Goal: Task Accomplishment & Management: Use online tool/utility

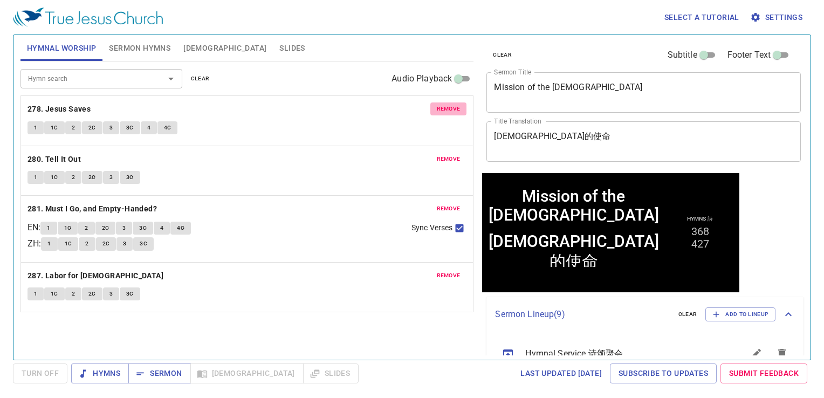
click at [453, 113] on span "remove" at bounding box center [449, 109] width 24 height 10
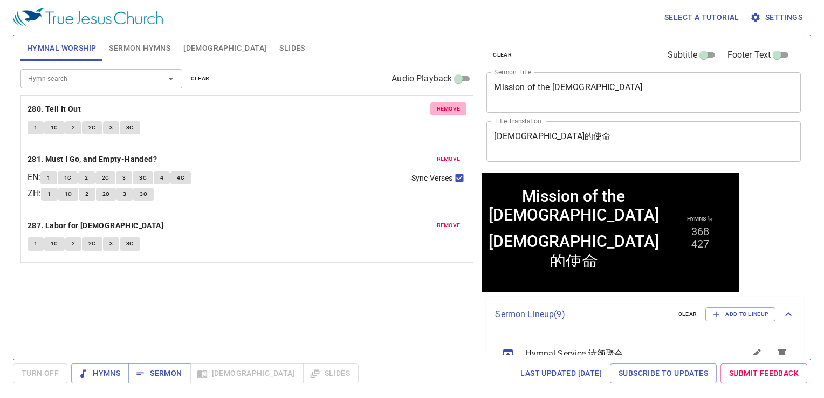
click at [453, 113] on span "remove" at bounding box center [449, 109] width 24 height 10
click at [453, 154] on span "remove" at bounding box center [449, 159] width 24 height 10
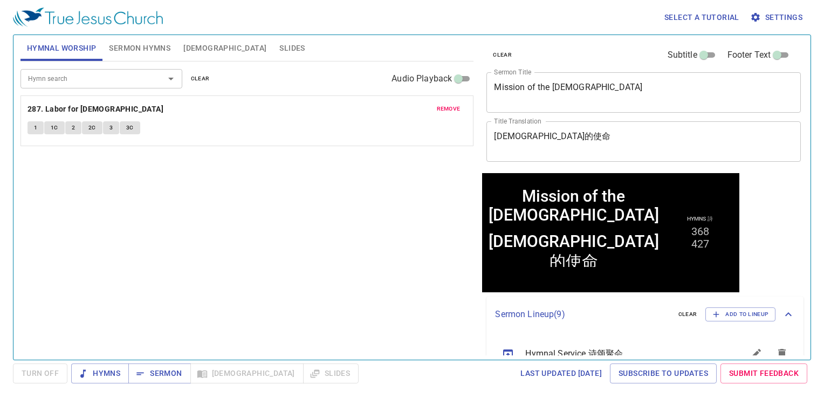
click at [453, 112] on span "remove" at bounding box center [449, 109] width 24 height 10
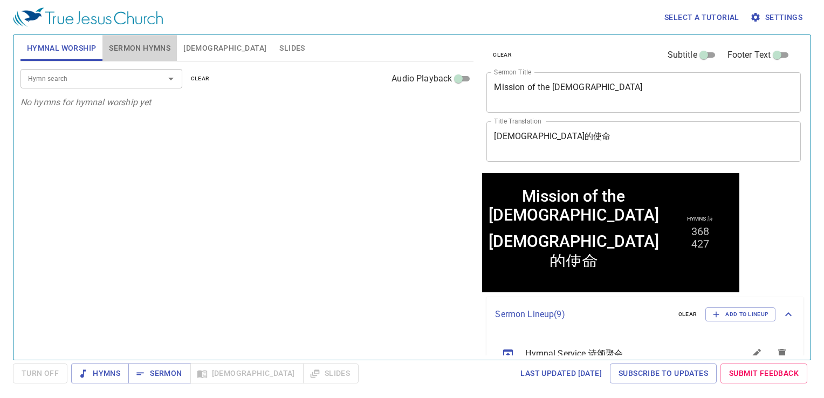
click at [142, 53] on span "Sermon Hymns" at bounding box center [139, 48] width 61 height 13
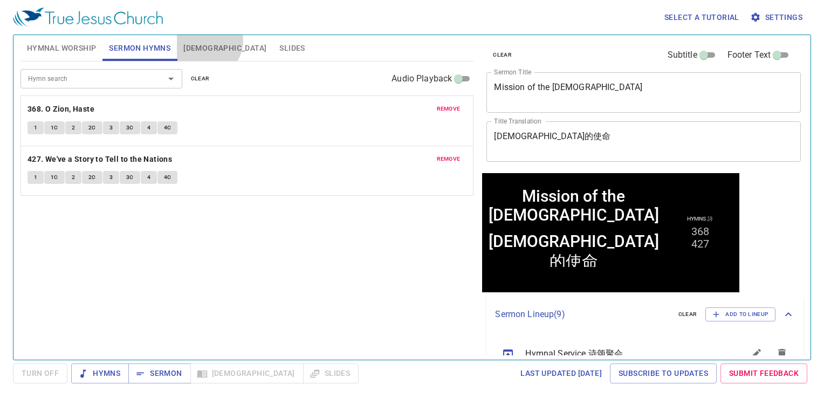
click at [206, 41] on button "[DEMOGRAPHIC_DATA]" at bounding box center [225, 48] width 96 height 26
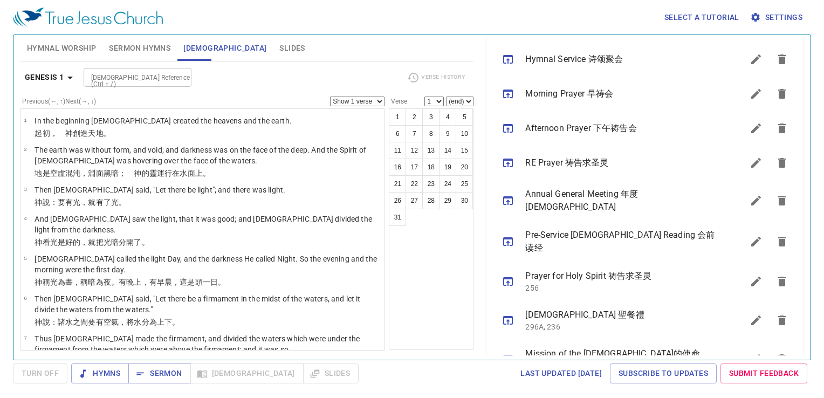
scroll to position [313, 0]
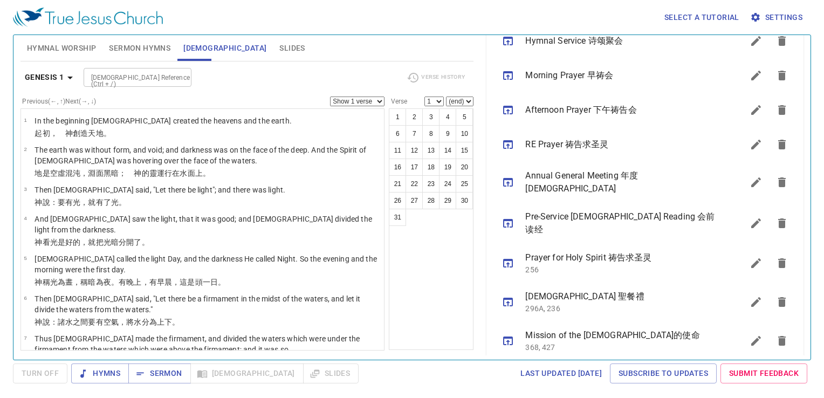
click at [507, 336] on icon "sermon lineup list" at bounding box center [508, 340] width 10 height 9
click at [181, 369] on button "Sermon" at bounding box center [159, 373] width 62 height 20
click at [279, 46] on span "Slides" at bounding box center [291, 48] width 25 height 13
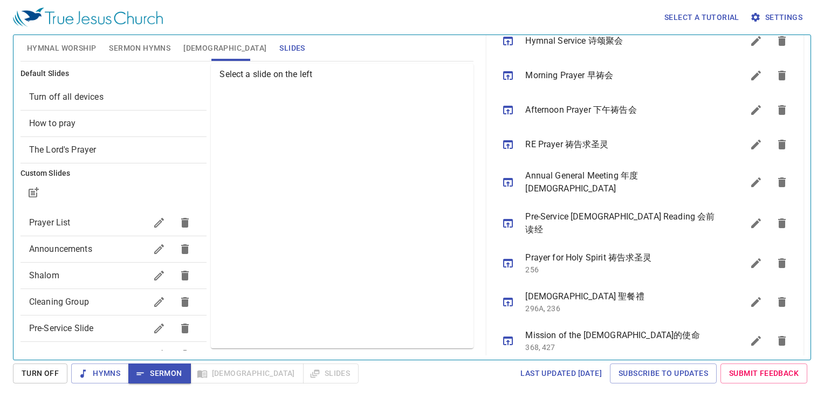
click at [53, 225] on span "Prayer List" at bounding box center [50, 222] width 42 height 10
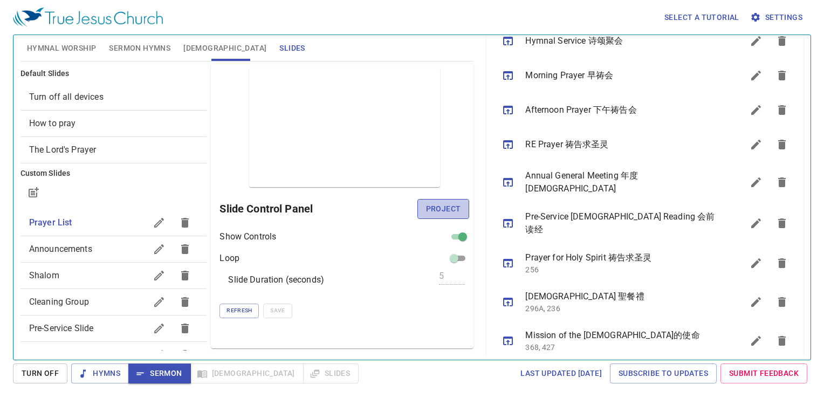
click at [454, 204] on span "Project" at bounding box center [443, 208] width 35 height 13
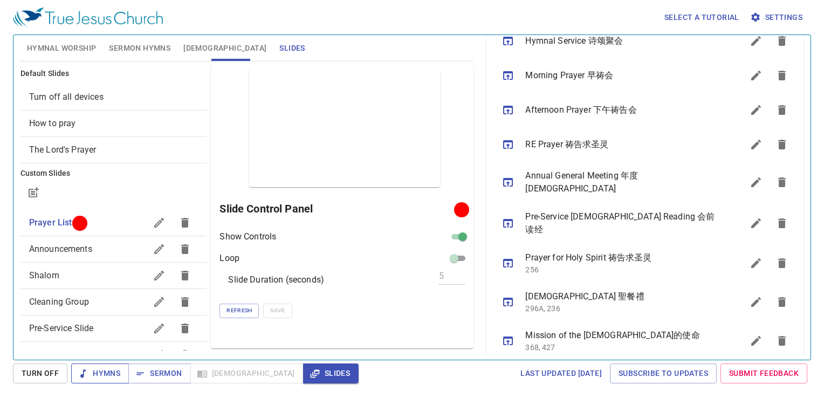
click at [97, 375] on span "Hymns" at bounding box center [100, 373] width 40 height 13
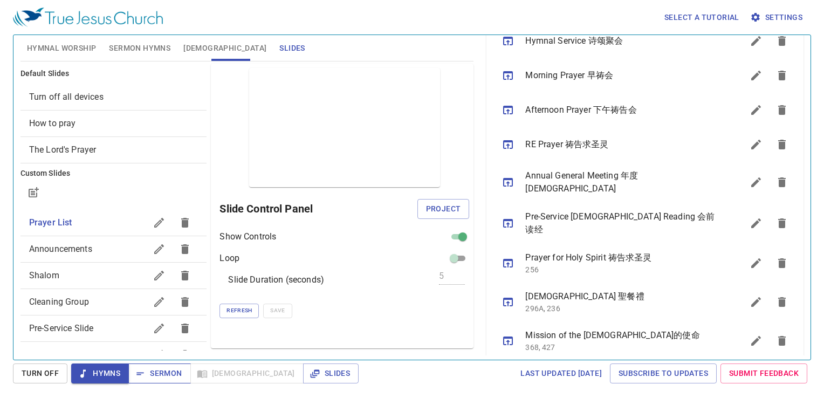
click at [188, 376] on button "Sermon" at bounding box center [159, 373] width 62 height 20
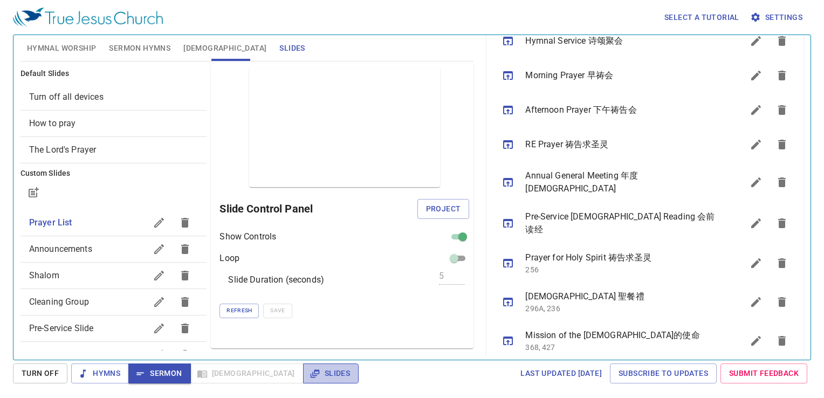
click at [312, 368] on span "Slides" at bounding box center [331, 373] width 38 height 13
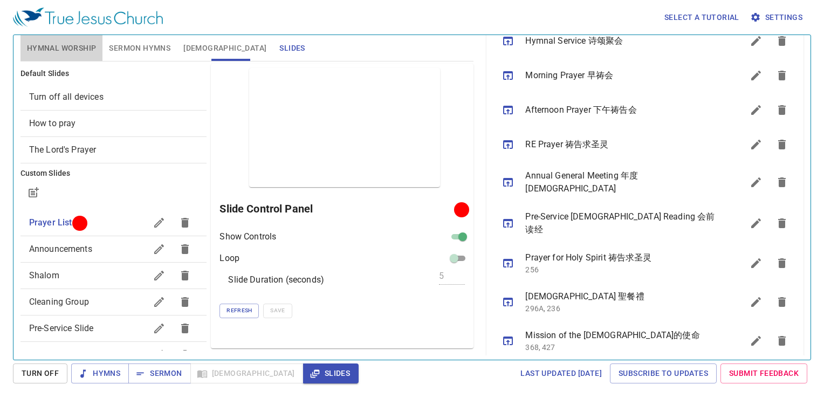
click at [58, 50] on span "Hymnal Worship" at bounding box center [62, 48] width 70 height 13
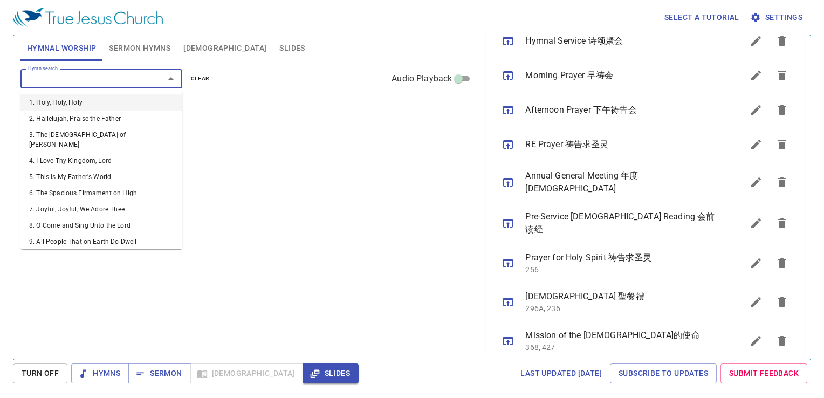
click at [80, 74] on input "Hymn search" at bounding box center [85, 78] width 123 height 12
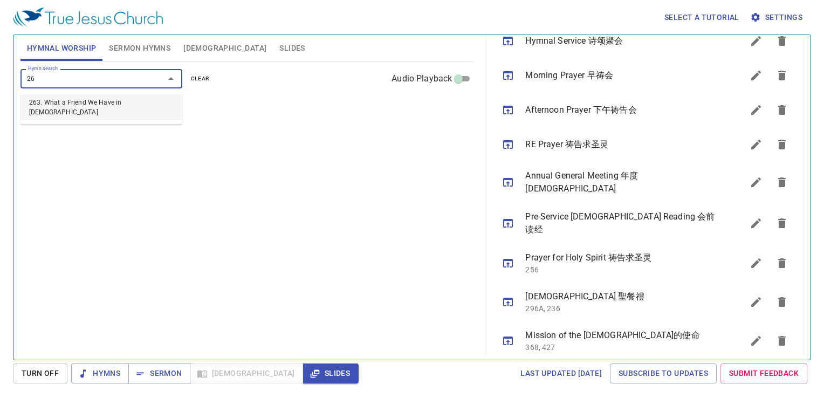
type input "263"
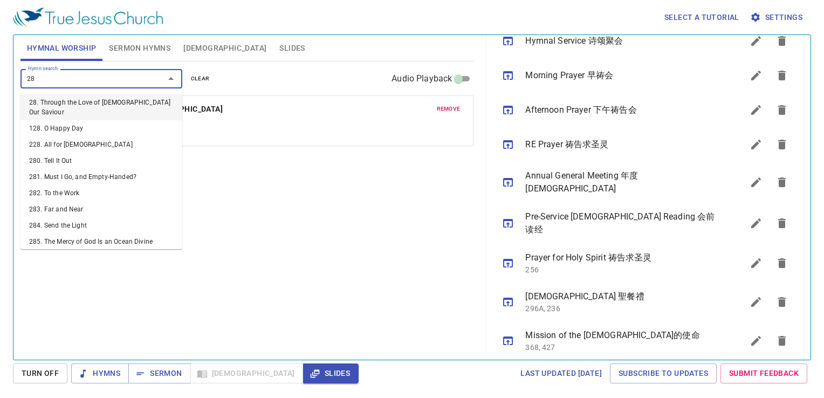
type input "288"
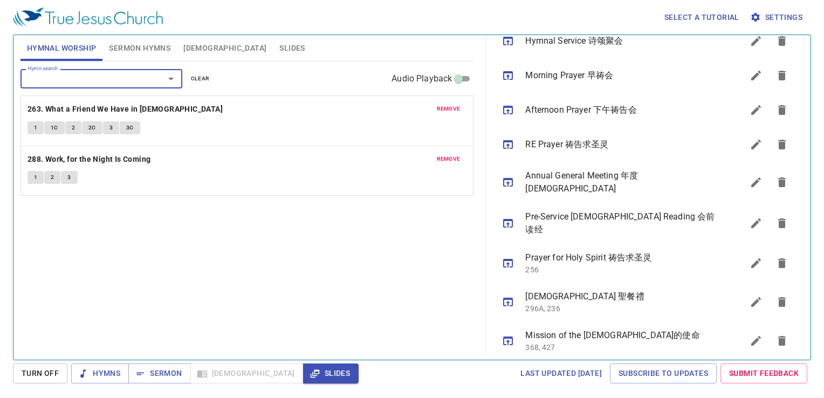
type input "5"
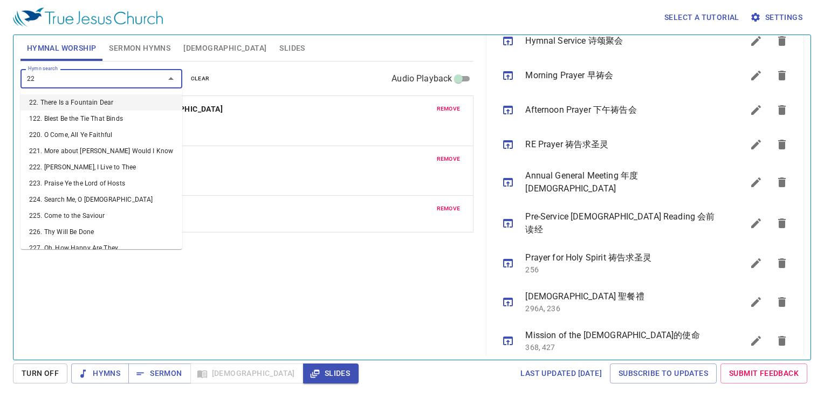
type input "224"
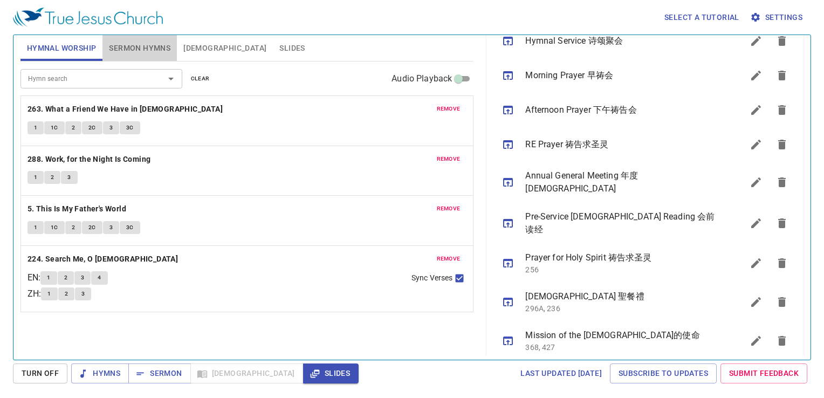
click at [151, 52] on span "Sermon Hymns" at bounding box center [139, 48] width 61 height 13
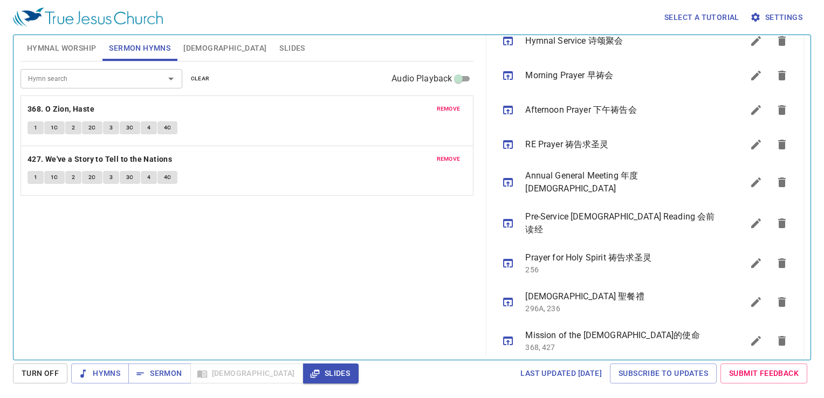
click at [326, 288] on div "Hymn search Hymn search clear Audio Playback remove 368. O Zion, Haste 1 1C 2 2…" at bounding box center [246, 205] width 453 height 289
click at [439, 111] on span "remove" at bounding box center [449, 109] width 24 height 10
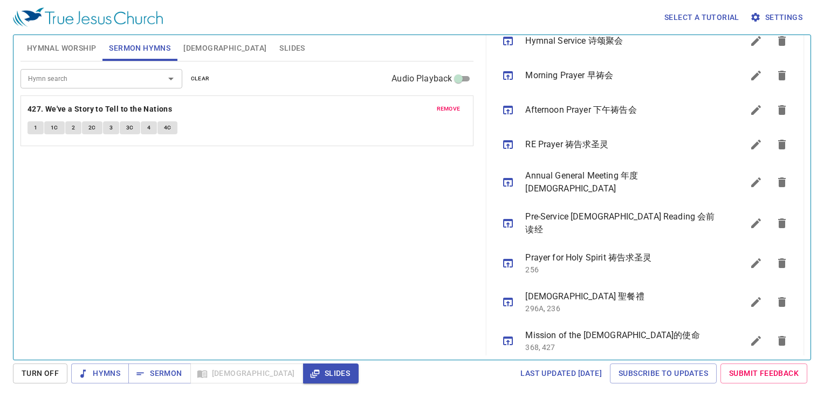
click at [437, 110] on span "remove" at bounding box center [449, 109] width 24 height 10
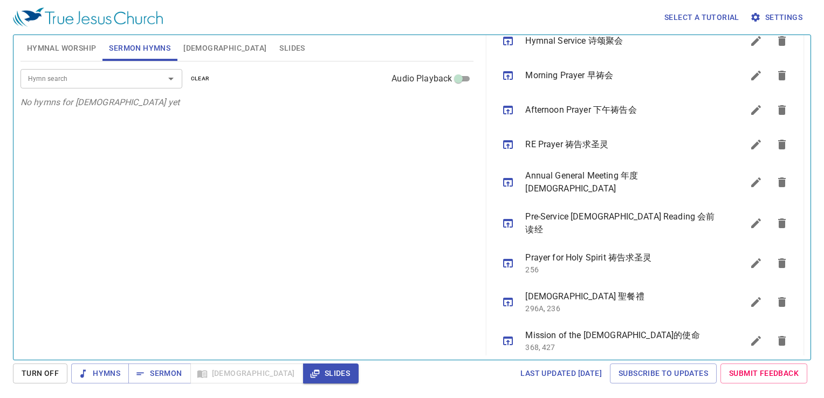
click at [106, 73] on input "Hymn search" at bounding box center [85, 78] width 123 height 12
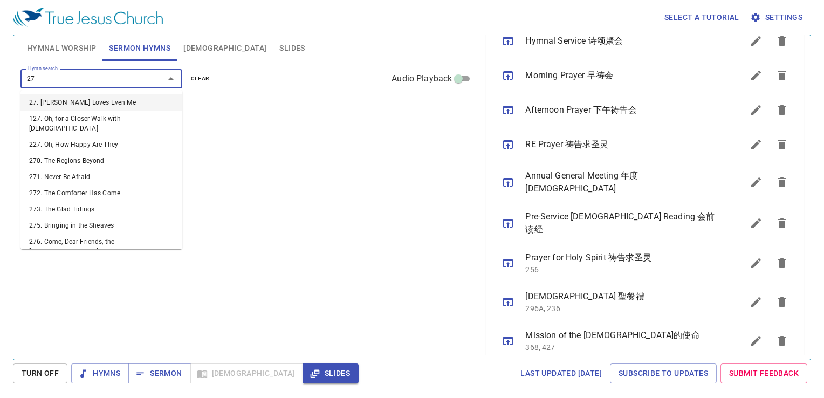
type input "276"
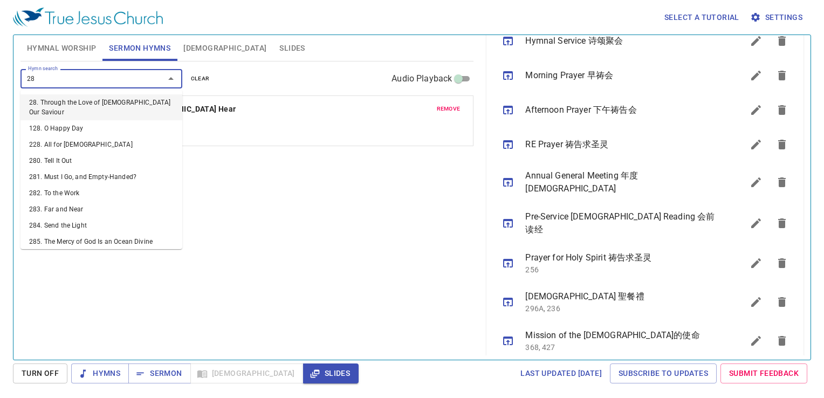
type input "286"
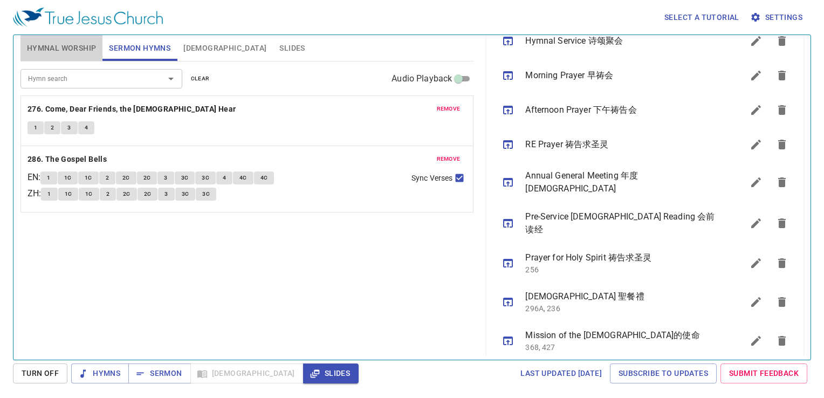
click at [62, 47] on span "Hymnal Worship" at bounding box center [62, 48] width 70 height 13
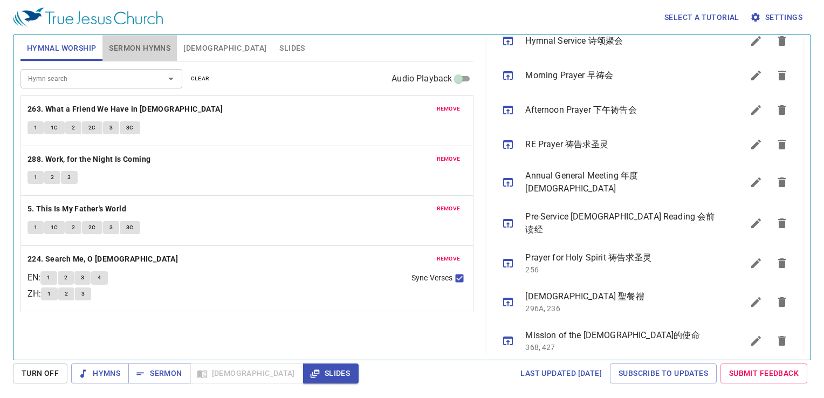
drag, startPoint x: 147, startPoint y: 44, endPoint x: 171, endPoint y: 61, distance: 29.3
click at [148, 44] on span "Sermon Hymns" at bounding box center [139, 48] width 61 height 13
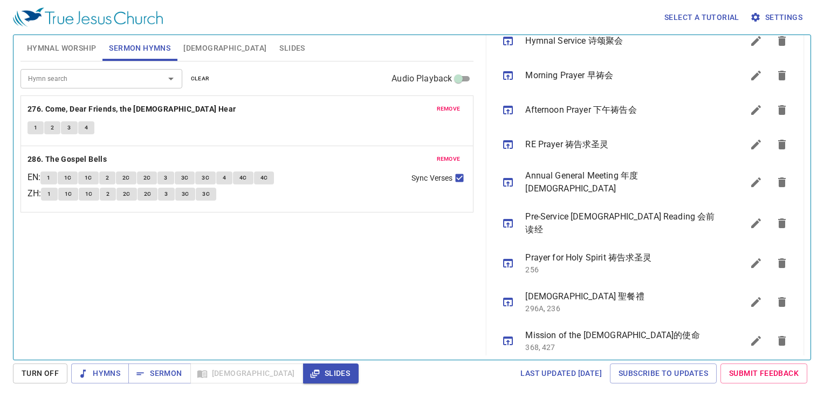
click at [751, 336] on icon "sermon lineup list" at bounding box center [756, 341] width 10 height 10
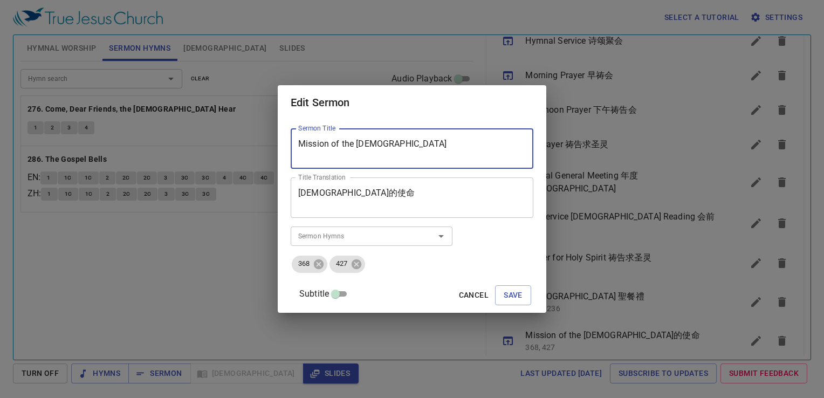
click at [433, 139] on textarea "Mission of the Church" at bounding box center [411, 149] width 227 height 20
type textarea "Mission of the [DEMOGRAPHIC_DATA] - The Motivation for [DEMOGRAPHIC_DATA]"
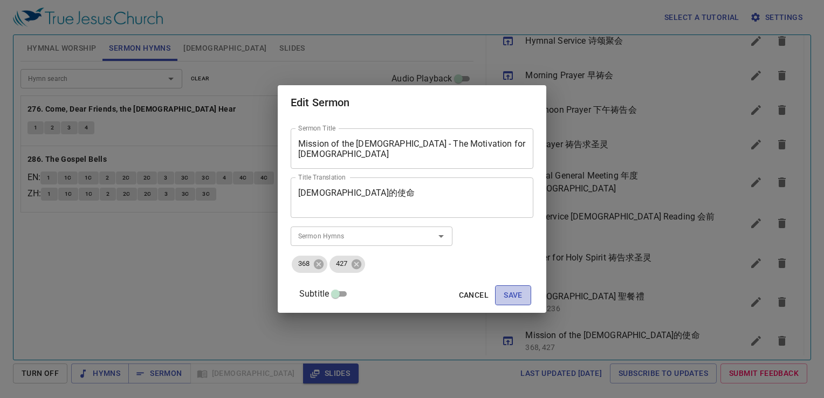
click at [504, 292] on span "Save" at bounding box center [513, 294] width 19 height 13
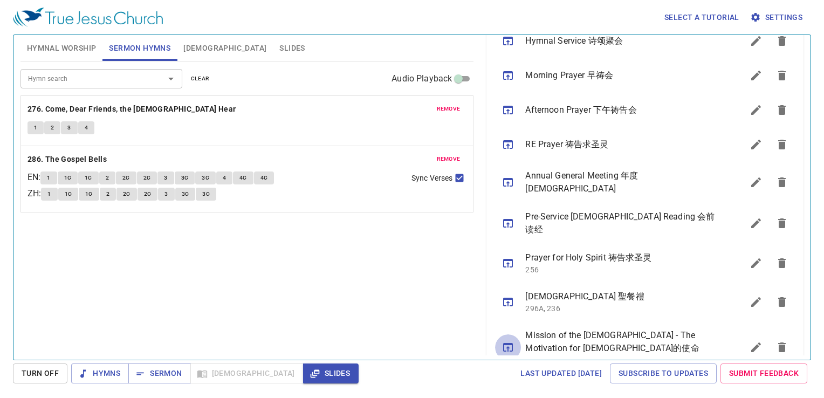
click at [509, 341] on icon "sermon lineup list" at bounding box center [507, 347] width 13 height 13
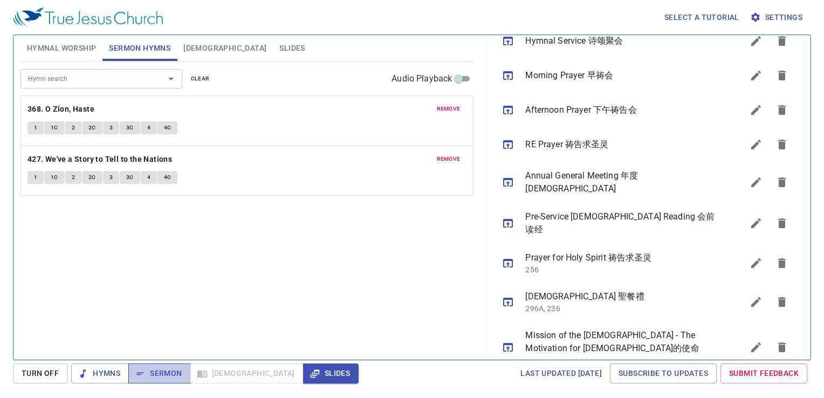
click at [165, 374] on span "Sermon" at bounding box center [159, 373] width 45 height 13
click at [84, 55] on button "Hymnal Worship" at bounding box center [61, 48] width 82 height 26
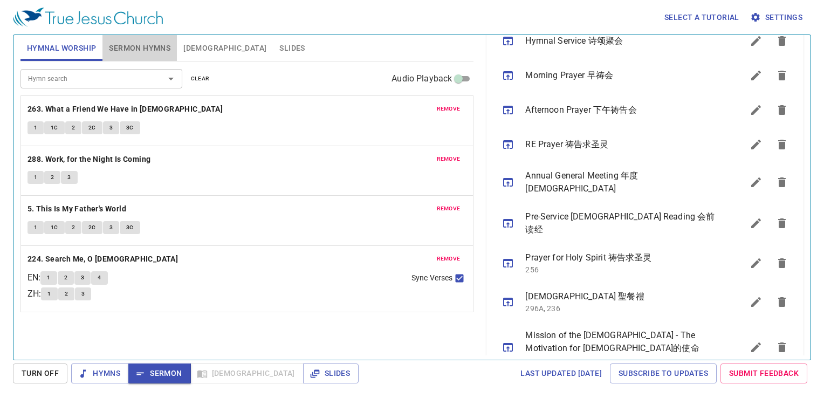
click at [139, 46] on span "Sermon Hymns" at bounding box center [139, 48] width 61 height 13
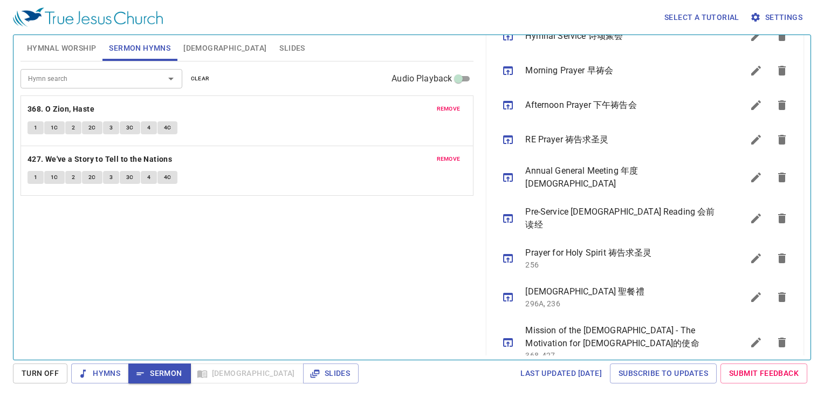
scroll to position [326, 0]
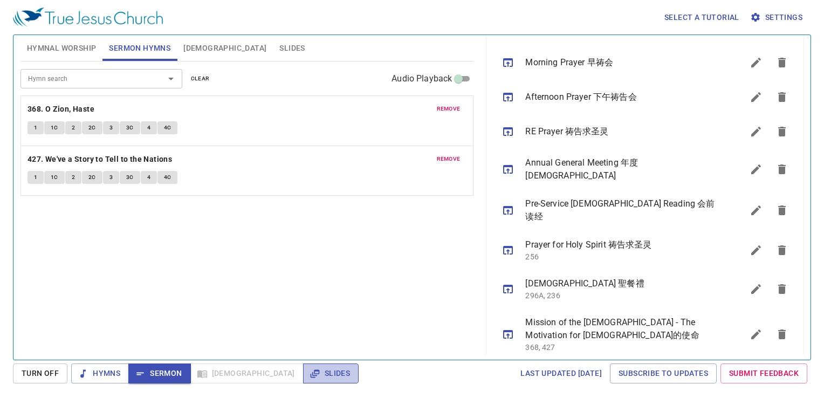
drag, startPoint x: 279, startPoint y: 377, endPoint x: 285, endPoint y: 377, distance: 6.5
click at [312, 377] on span "Slides" at bounding box center [331, 373] width 38 height 13
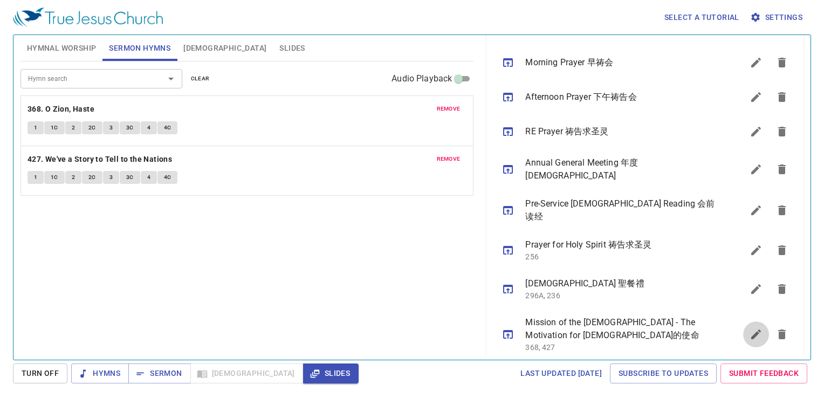
click at [749, 328] on icon "sermon lineup list" at bounding box center [755, 334] width 13 height 13
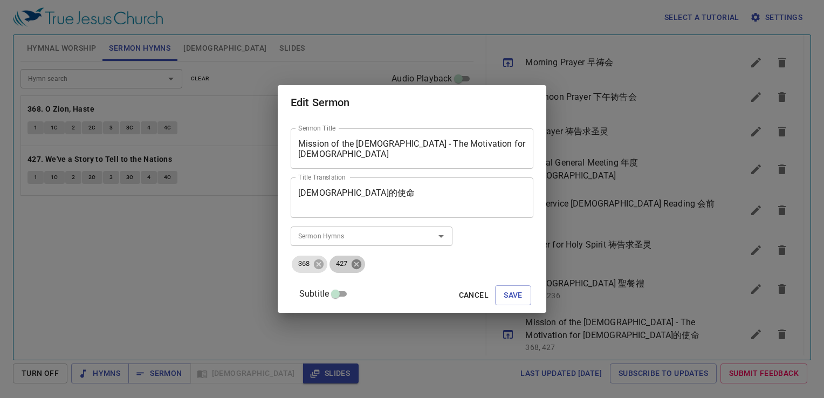
click at [362, 260] on icon at bounding box center [356, 264] width 12 height 12
click at [323, 265] on icon at bounding box center [319, 264] width 10 height 10
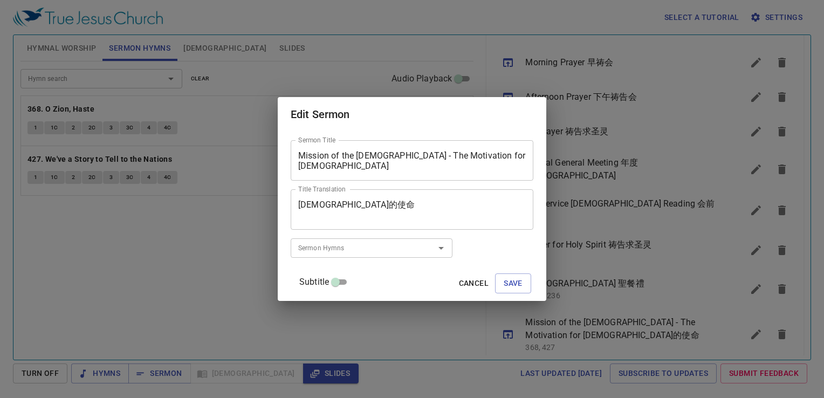
click at [337, 240] on div "Sermon Hymns" at bounding box center [372, 247] width 162 height 19
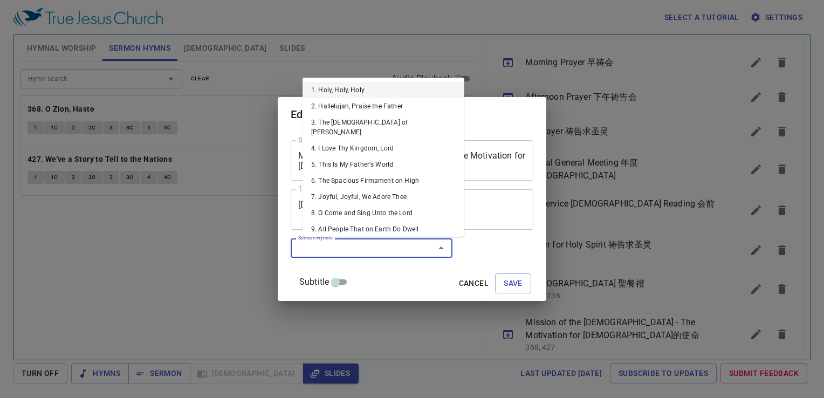
click at [341, 251] on input "Sermon Hymns" at bounding box center [355, 248] width 123 height 12
type input "276"
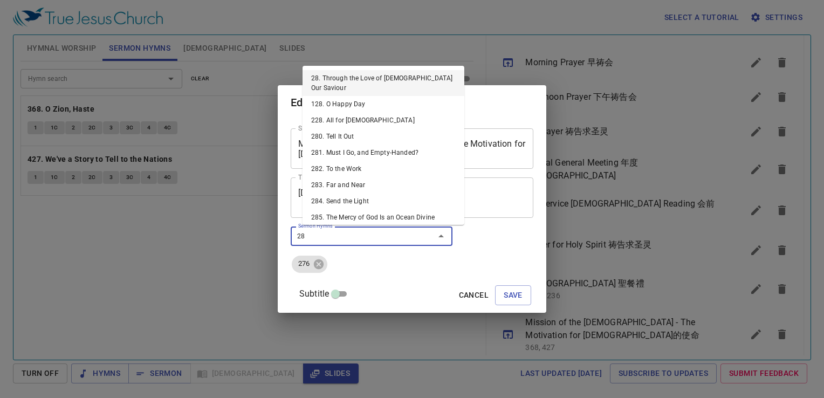
type input "286"
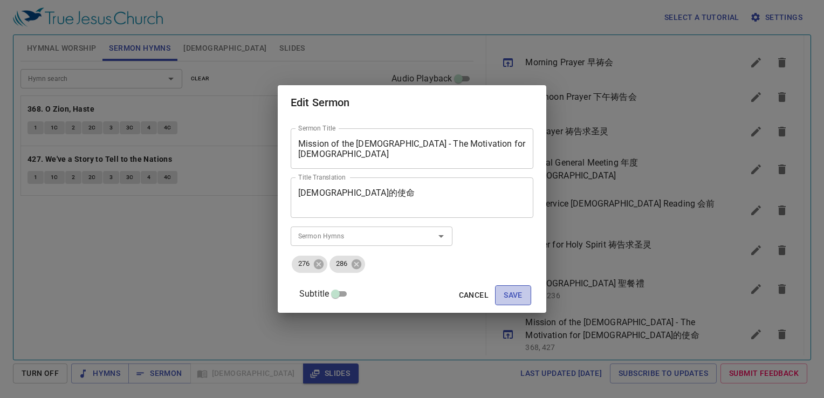
click at [504, 292] on span "Save" at bounding box center [513, 294] width 19 height 13
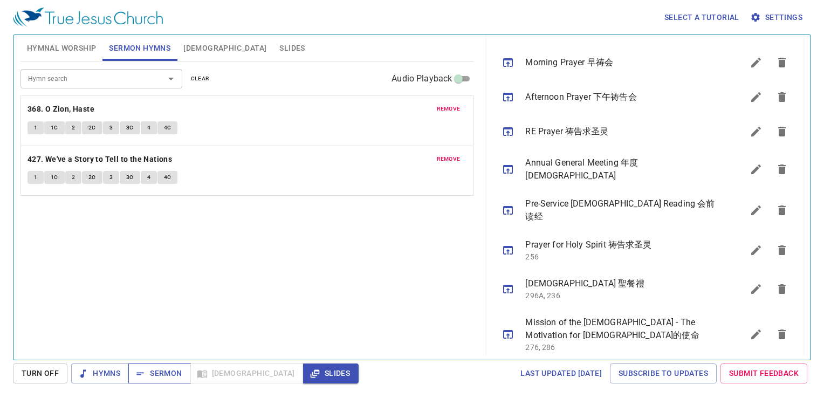
click at [168, 374] on span "Sermon" at bounding box center [159, 373] width 45 height 13
click at [312, 369] on span "Slides" at bounding box center [331, 373] width 38 height 13
click at [504, 330] on icon "sermon lineup list" at bounding box center [508, 334] width 10 height 9
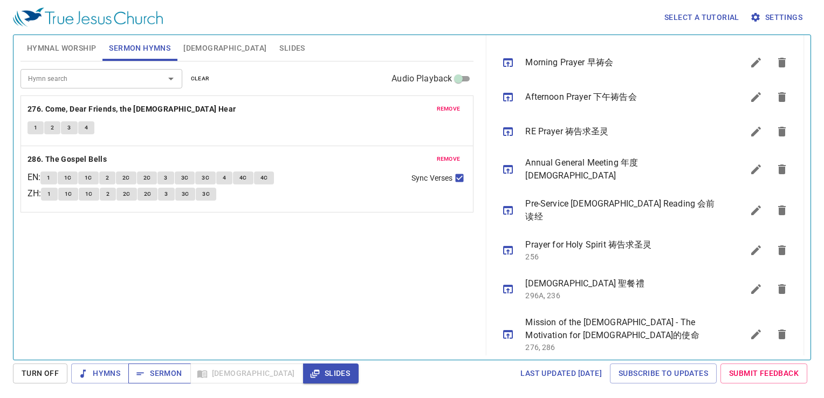
click at [162, 376] on span "Sermon" at bounding box center [159, 373] width 45 height 13
click at [312, 371] on span "Slides" at bounding box center [331, 373] width 38 height 13
drag, startPoint x: 444, startPoint y: 317, endPoint x: 458, endPoint y: 322, distance: 14.8
click at [444, 317] on div "Hymn search Hymn search clear Audio Playback remove 276. Come, Dear Friends, th…" at bounding box center [246, 205] width 453 height 289
click at [750, 329] on button "sermon lineup list" at bounding box center [756, 334] width 26 height 26
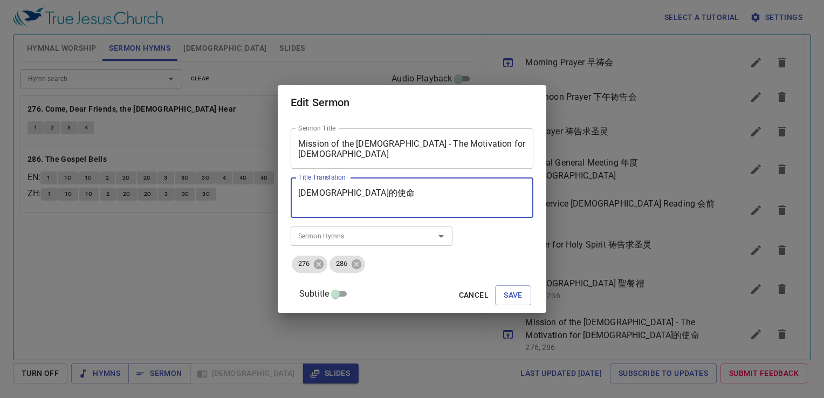
click at [396, 192] on textarea "教会的使命" at bounding box center [411, 198] width 227 height 20
paste textarea "宣道的激励"
type textarea "教会的使命 - 宣道的激励"
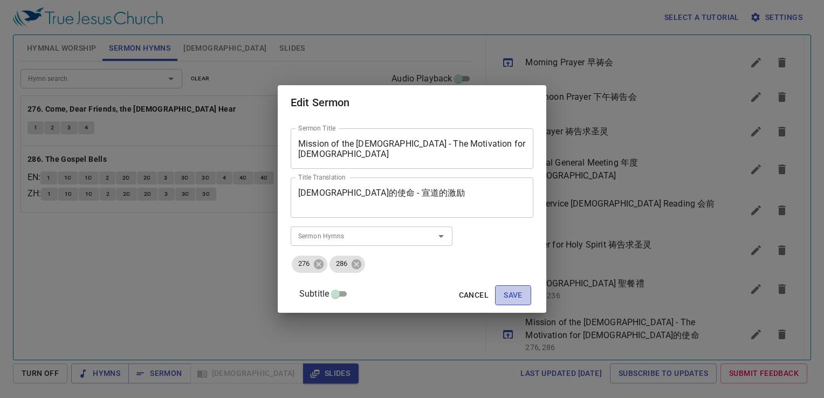
click at [504, 292] on span "Save" at bounding box center [513, 294] width 19 height 13
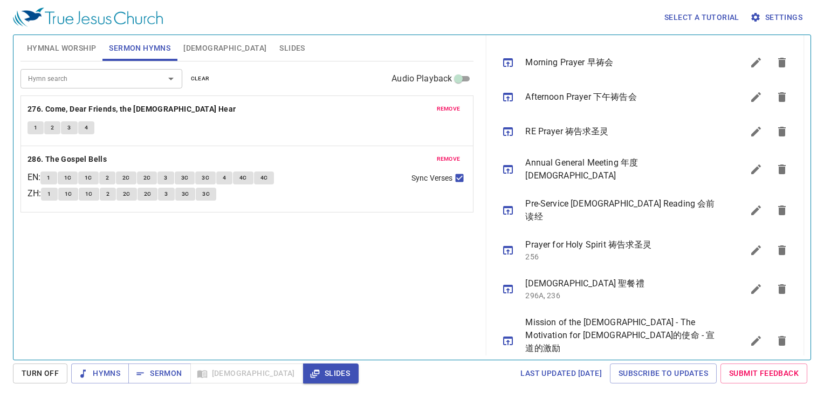
click at [511, 334] on icon "sermon lineup list" at bounding box center [507, 340] width 13 height 13
click at [173, 376] on span "Sermon" at bounding box center [159, 373] width 45 height 13
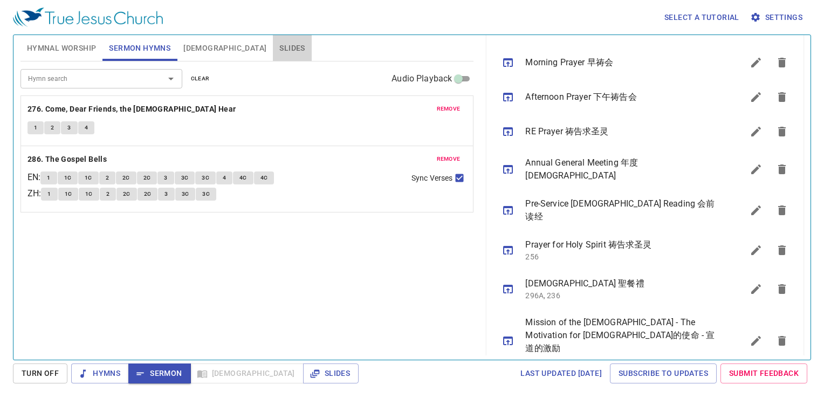
drag, startPoint x: 233, startPoint y: 45, endPoint x: 297, endPoint y: 130, distance: 106.3
click at [279, 45] on span "Slides" at bounding box center [291, 48] width 25 height 13
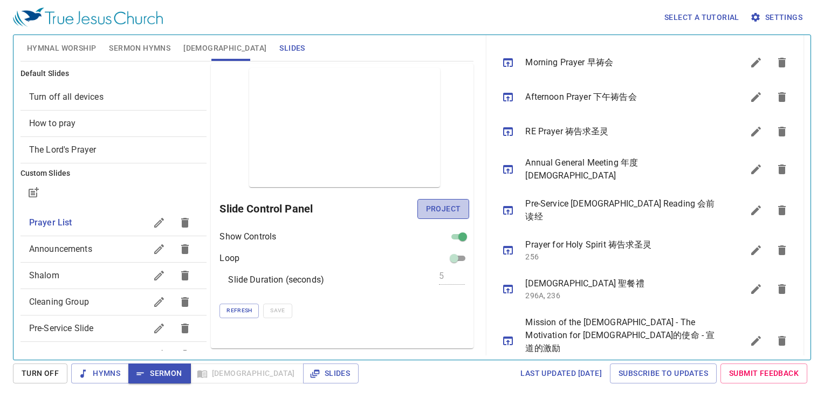
click at [462, 212] on button "Project" at bounding box center [443, 209] width 52 height 20
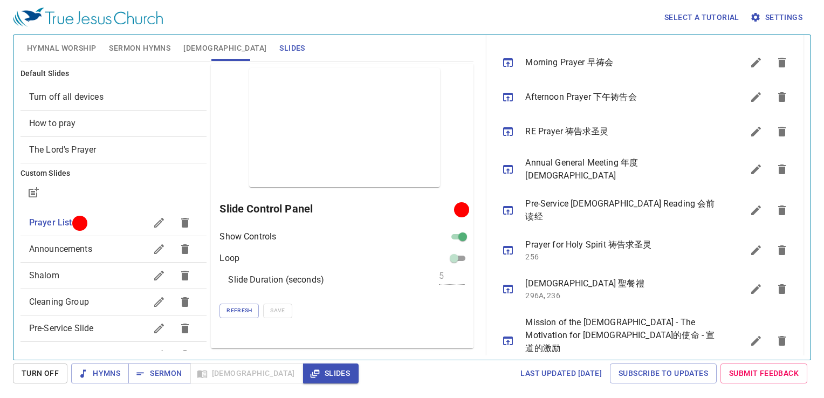
click at [157, 47] on span "Sermon Hymns" at bounding box center [139, 48] width 61 height 13
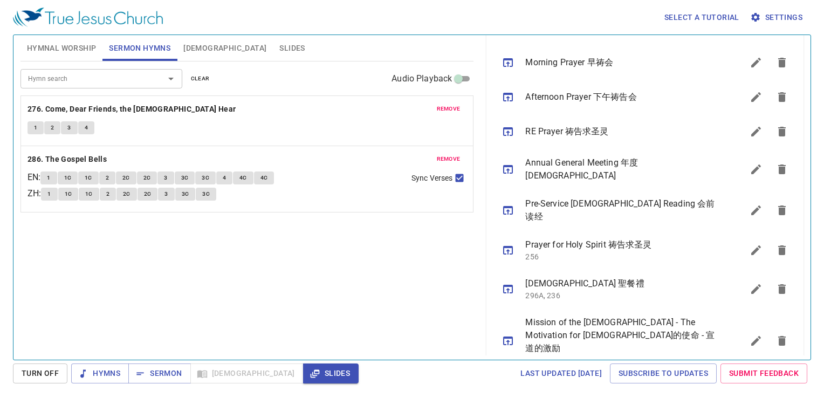
click at [319, 248] on div "Hymn search Hymn search clear Audio Playback remove 276. Come, Dear Friends, th…" at bounding box center [246, 205] width 453 height 289
click at [84, 52] on span "Hymnal Worship" at bounding box center [62, 48] width 70 height 13
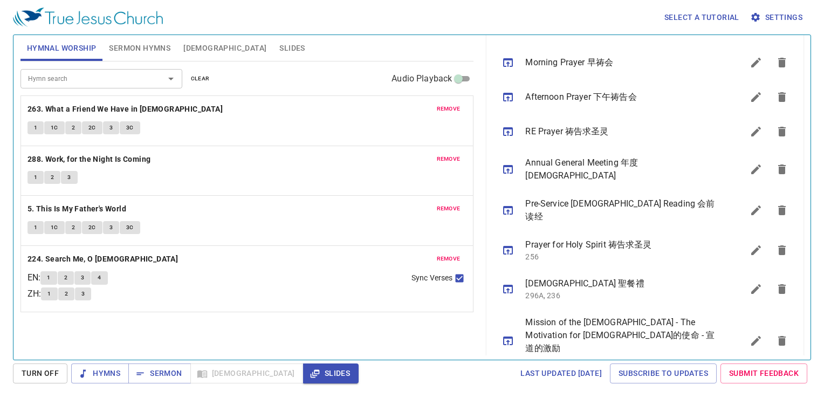
click at [134, 49] on span "Sermon Hymns" at bounding box center [139, 48] width 61 height 13
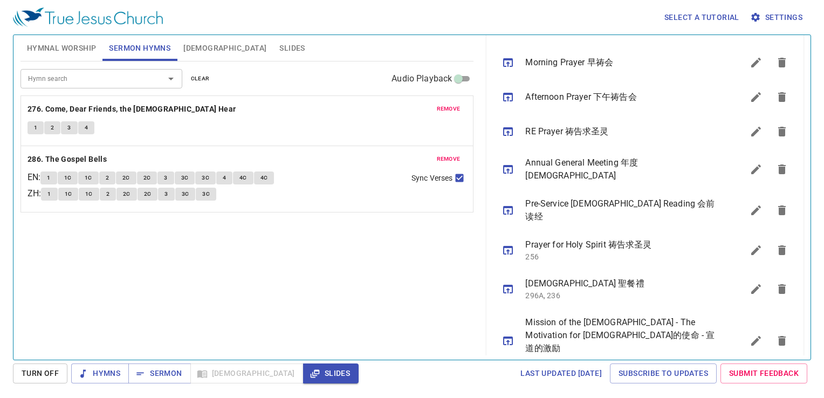
click at [360, 232] on div "Hymn search Hymn search clear Audio Playback remove 276. Come, Dear Friends, th…" at bounding box center [246, 205] width 453 height 289
click at [751, 334] on icon "sermon lineup list" at bounding box center [755, 340] width 13 height 13
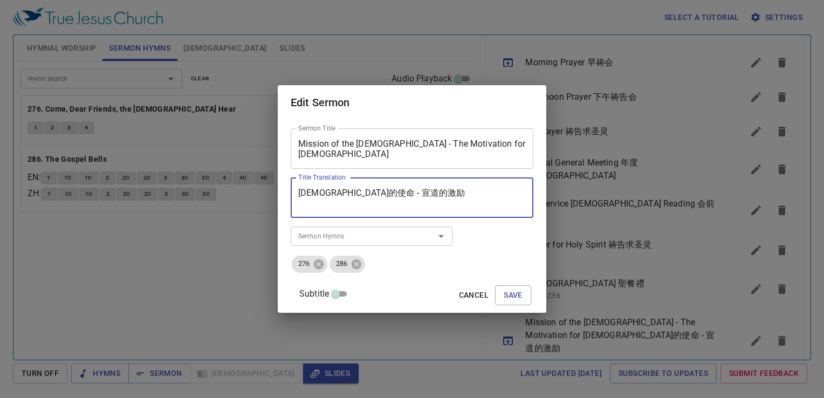
drag, startPoint x: 361, startPoint y: 194, endPoint x: 367, endPoint y: 206, distance: 14.0
click at [361, 194] on textarea "教会的使命 - 宣道的激励" at bounding box center [411, 198] width 227 height 20
type textarea "教会的使命-宣道的激励"
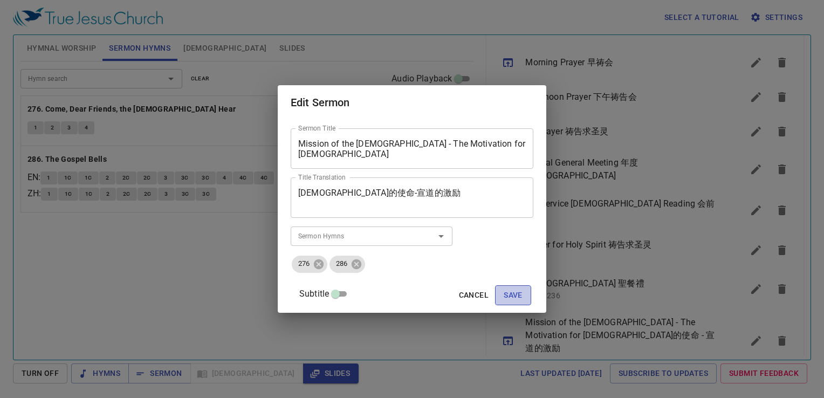
click at [511, 294] on button "Save" at bounding box center [513, 295] width 36 height 20
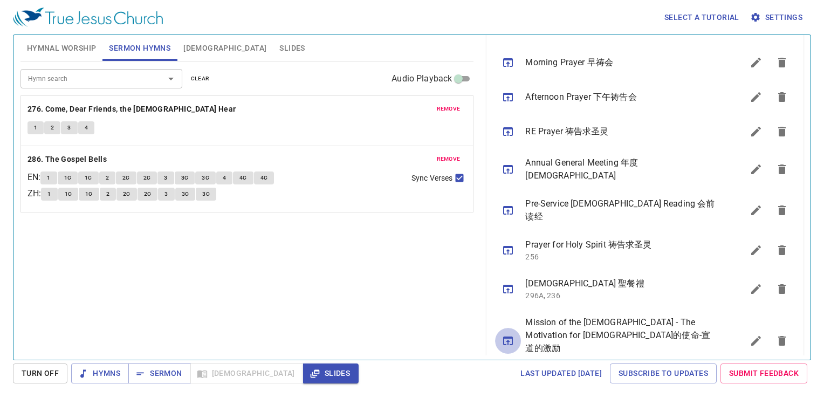
click at [509, 334] on icon "sermon lineup list" at bounding box center [507, 340] width 13 height 13
click at [166, 369] on span "Sermon" at bounding box center [159, 373] width 45 height 13
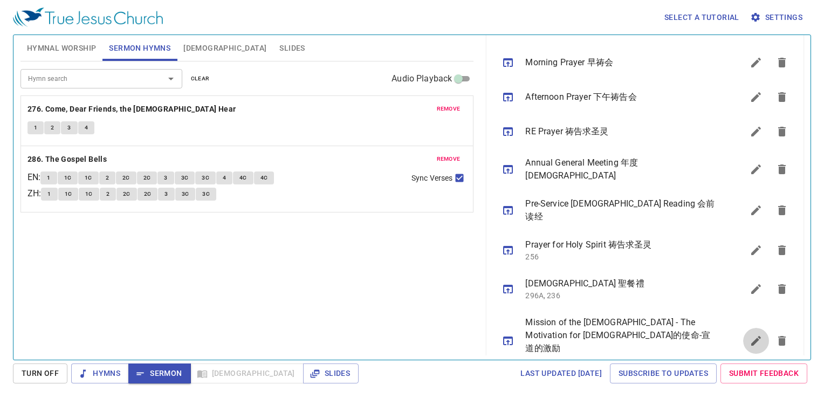
click at [749, 334] on icon "sermon lineup list" at bounding box center [755, 340] width 13 height 13
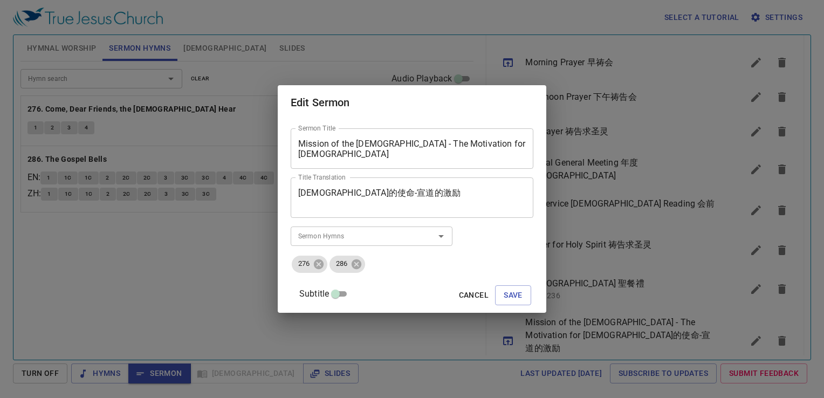
click at [357, 194] on textarea "教会的使命-宣道的激励" at bounding box center [411, 198] width 227 height 20
click at [351, 193] on textarea "教会的使命- 宣道的激励" at bounding box center [411, 198] width 227 height 20
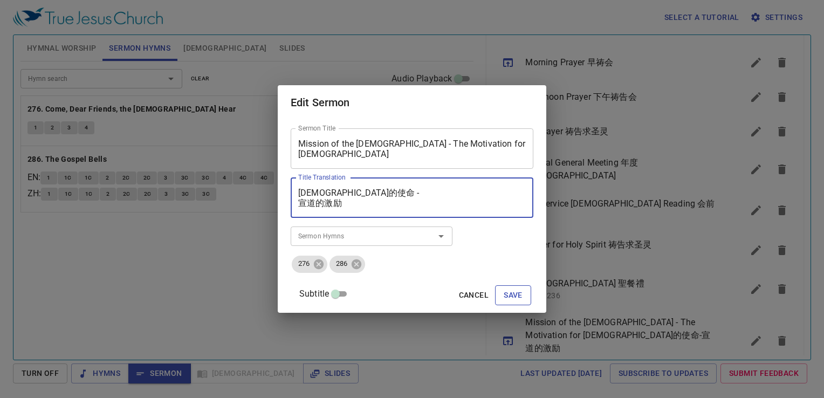
type textarea "[DEMOGRAPHIC_DATA]的使命 - 宣道的激励"
click at [504, 291] on span "Save" at bounding box center [513, 294] width 19 height 13
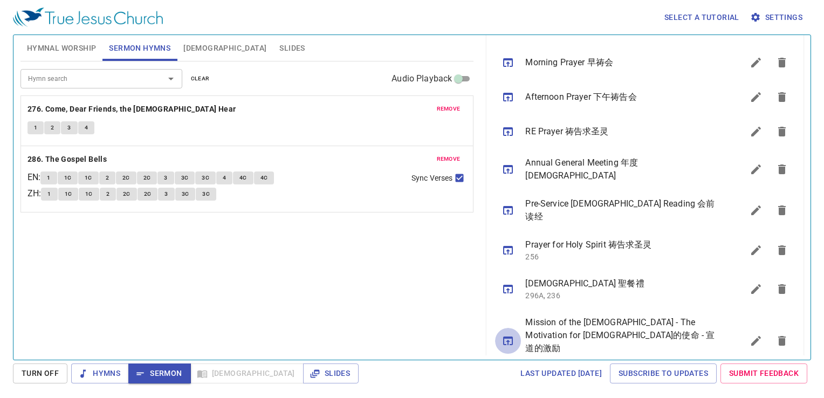
click at [513, 334] on icon "sermon lineup list" at bounding box center [507, 340] width 13 height 13
click at [312, 376] on span "Slides" at bounding box center [331, 373] width 38 height 13
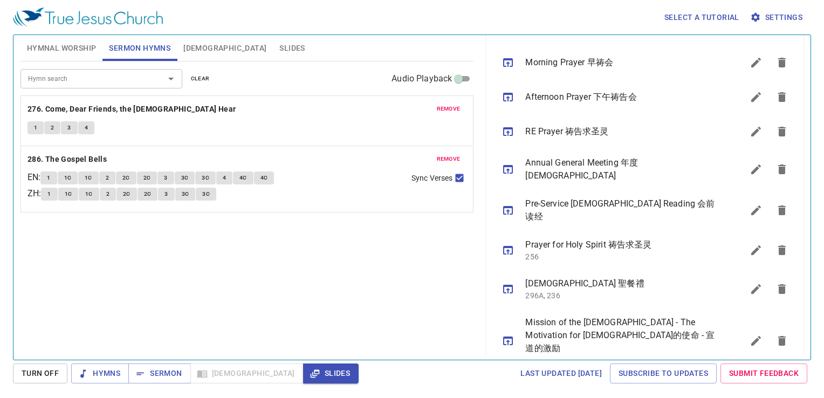
click at [213, 257] on div "Hymn search Hymn search clear Audio Playback remove 276. Come, Dear Friends, th…" at bounding box center [246, 205] width 453 height 289
click at [77, 48] on span "Hymnal Worship" at bounding box center [62, 48] width 70 height 13
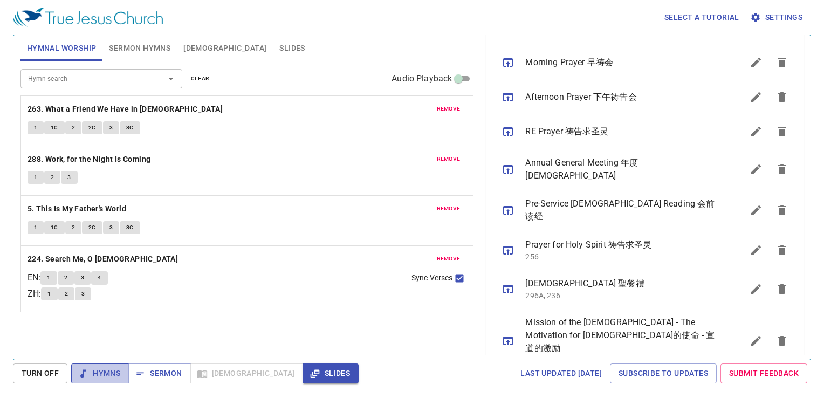
drag, startPoint x: 114, startPoint y: 372, endPoint x: 125, endPoint y: 366, distance: 12.6
click at [114, 372] on span "Hymns" at bounding box center [100, 373] width 40 height 13
click at [235, 316] on div "Hymn search Hymn search clear Audio Playback remove 263. What a Friend We Have …" at bounding box center [246, 205] width 453 height 289
click at [35, 126] on span "1" at bounding box center [35, 128] width 3 height 10
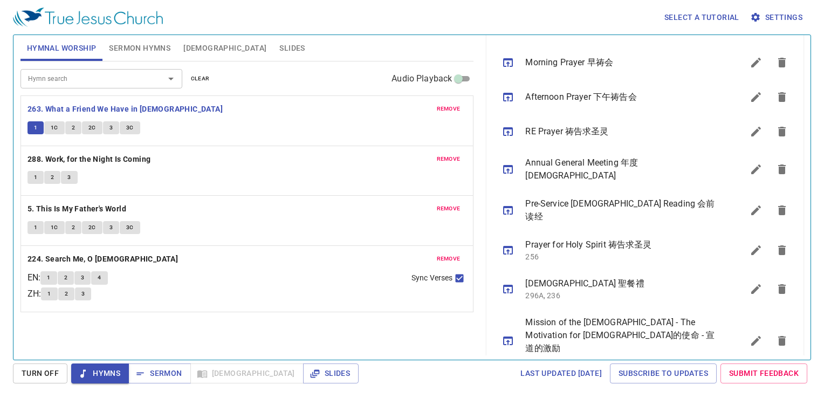
click at [272, 287] on div "ZH : 1 2 3" at bounding box center [214, 295] width 375 height 16
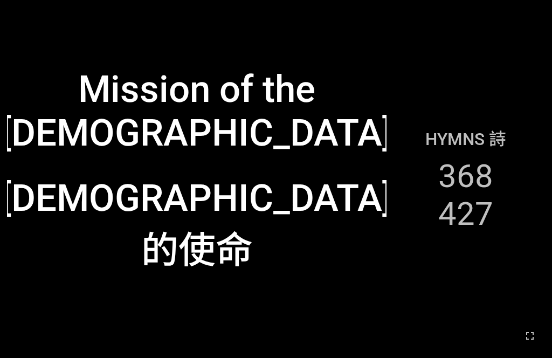
drag, startPoint x: 527, startPoint y: 340, endPoint x: 524, endPoint y: 371, distance: 31.9
click at [431, 341] on icon "button" at bounding box center [529, 335] width 13 height 13
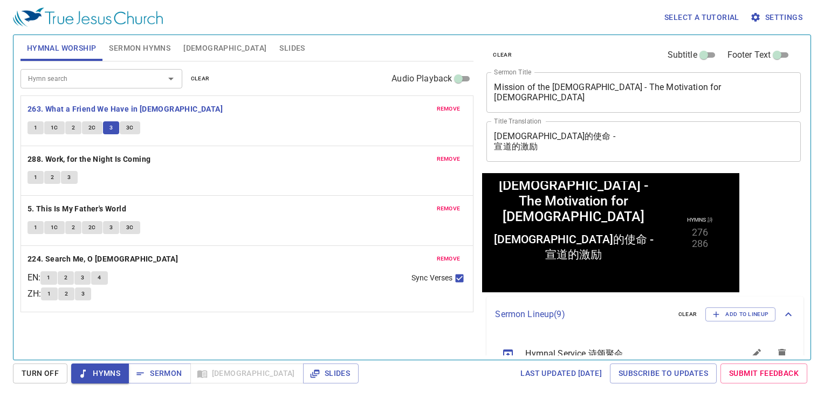
scroll to position [326, 0]
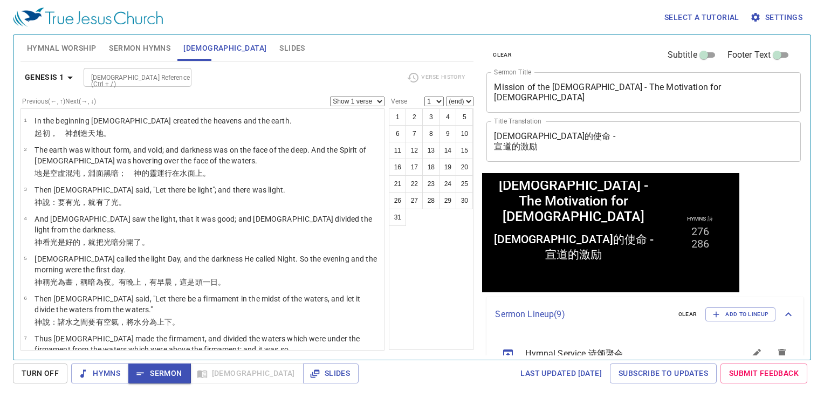
click at [429, 301] on div "1 2 3 4 5 6 7 8 9 10 11 12 13 14 15 16 17 18 19 20 21 22 23 24 25 26 27 28 29 3…" at bounding box center [431, 229] width 85 height 242
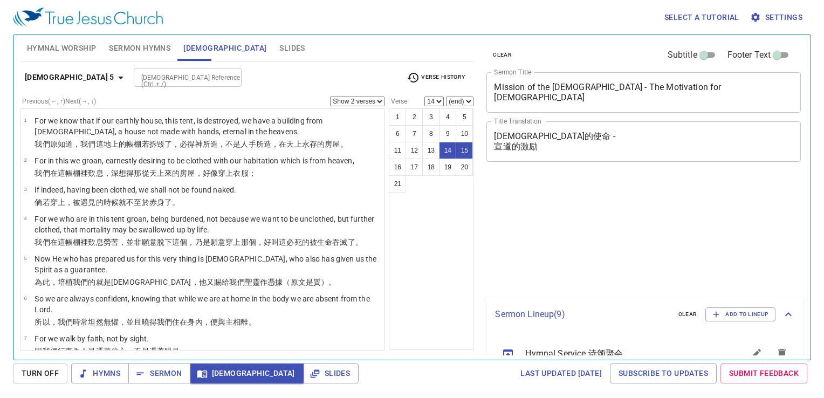
select select "2"
select select "14"
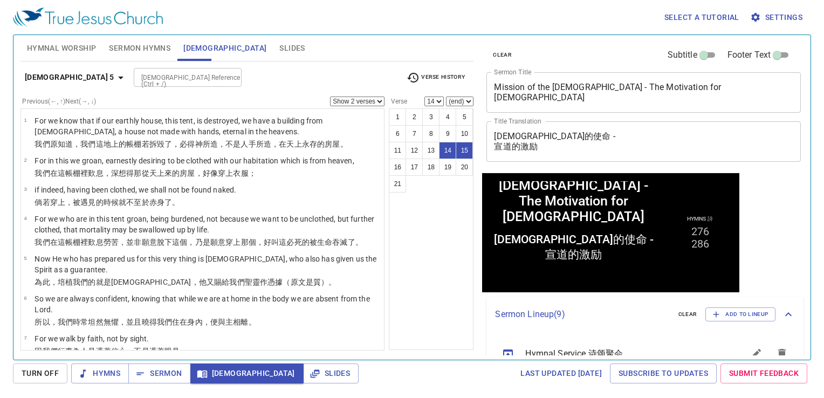
scroll to position [326, 0]
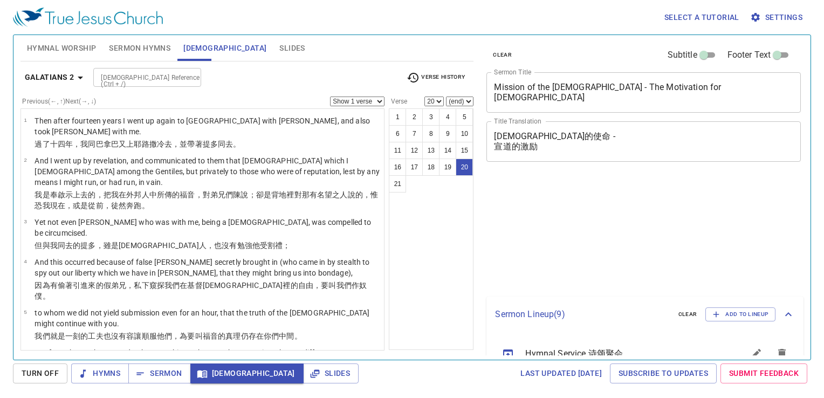
select select "20"
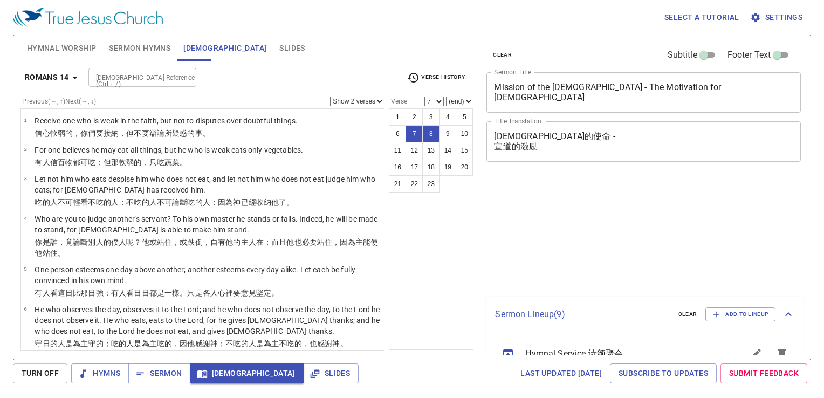
select select "2"
select select "7"
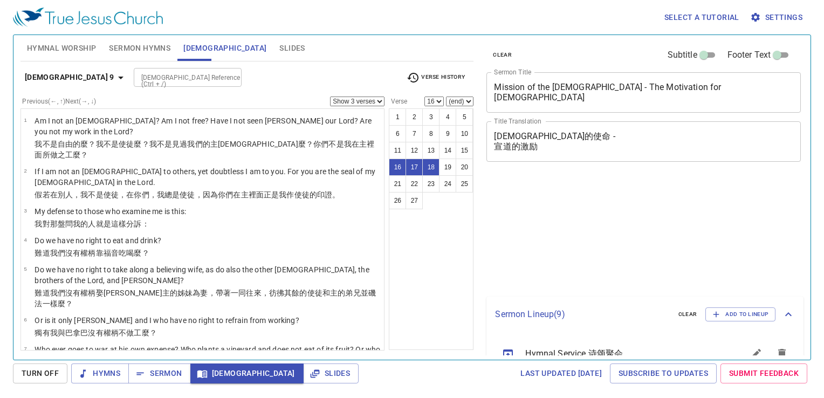
select select "3"
select select "16"
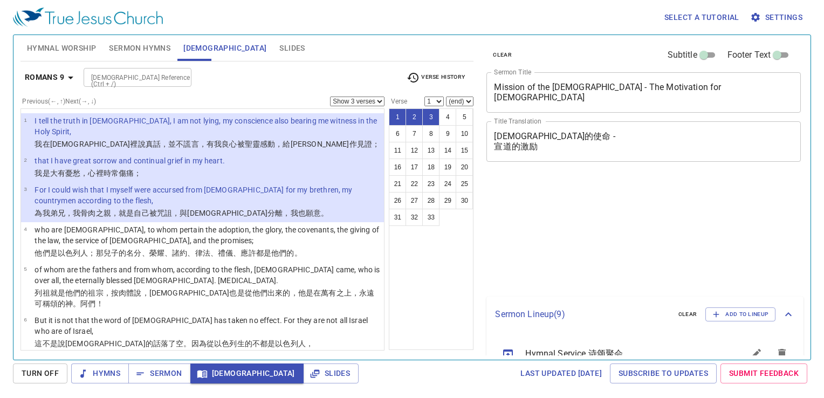
select select "3"
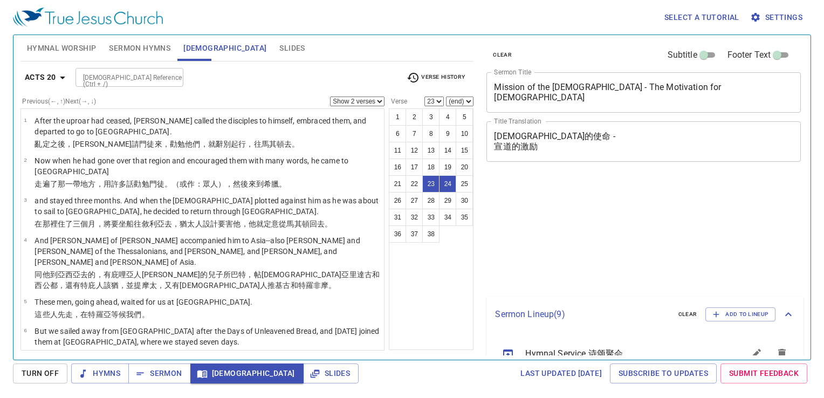
select select "2"
select select "23"
select select "2"
select select "23"
